Goal: Unclear

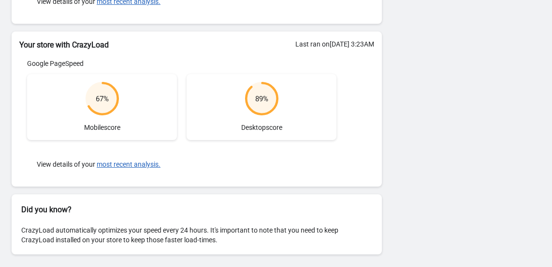
scroll to position [249, 0]
